Goal: Task Accomplishment & Management: Manage account settings

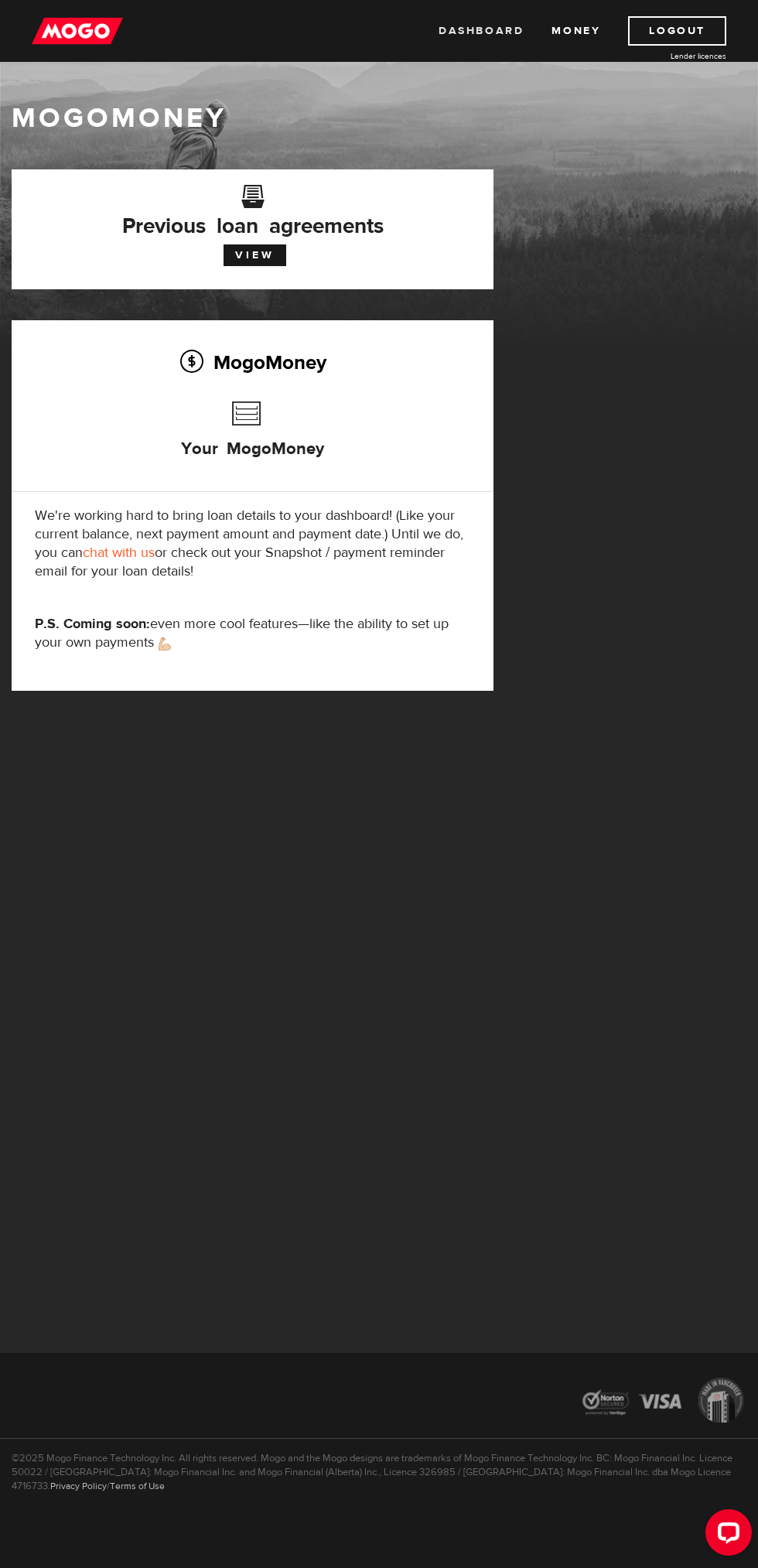
click at [467, 35] on link "Dashboard" at bounding box center [481, 30] width 85 height 29
click at [258, 252] on link "View" at bounding box center [254, 255] width 62 height 22
click at [74, 33] on img at bounding box center [77, 30] width 91 height 29
click at [272, 383] on div "MogoMoney Your MogoMoney We're working hard to bring loan details to your dashb…" at bounding box center [252, 505] width 482 height 370
click at [306, 449] on h3 "Your MogoMoney" at bounding box center [252, 438] width 143 height 88
